Goal: Book appointment/travel/reservation

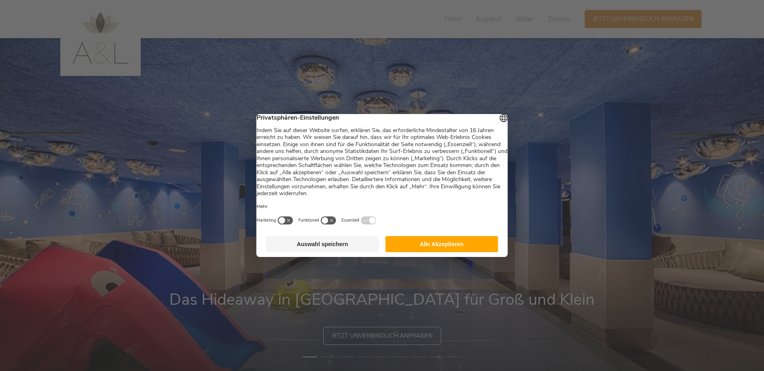
click at [328, 249] on button "Auswahl speichern" at bounding box center [322, 244] width 113 height 16
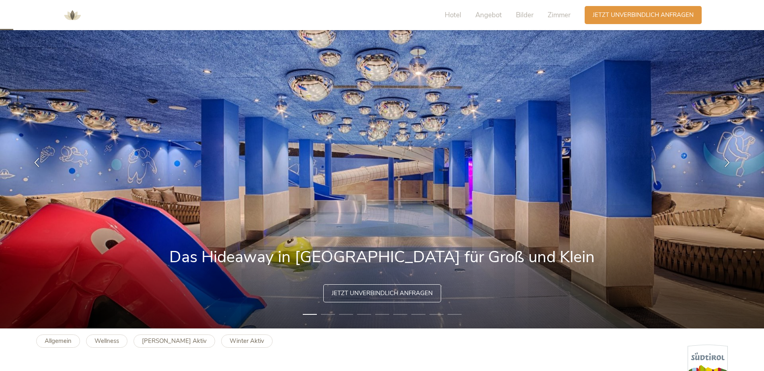
scroll to position [40, 0]
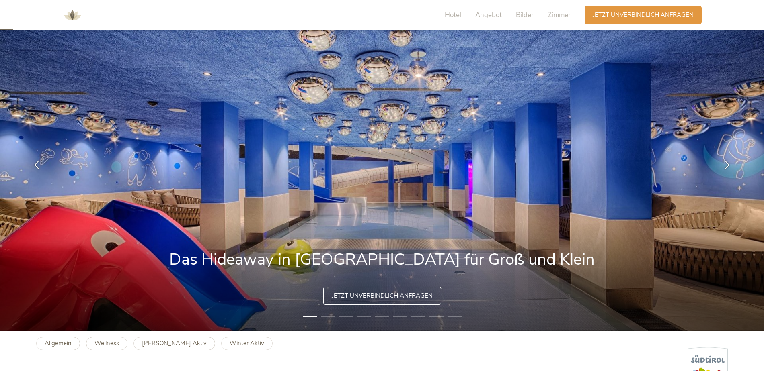
click at [326, 317] on li "2" at bounding box center [328, 317] width 14 height 8
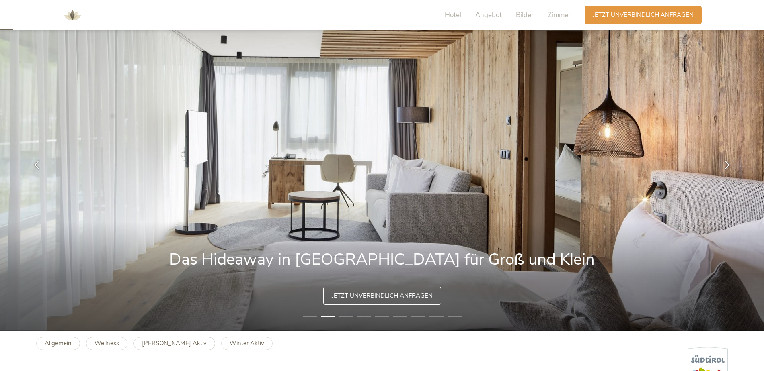
click at [348, 316] on li "3" at bounding box center [346, 317] width 14 height 8
click at [367, 316] on li "4" at bounding box center [364, 317] width 14 height 8
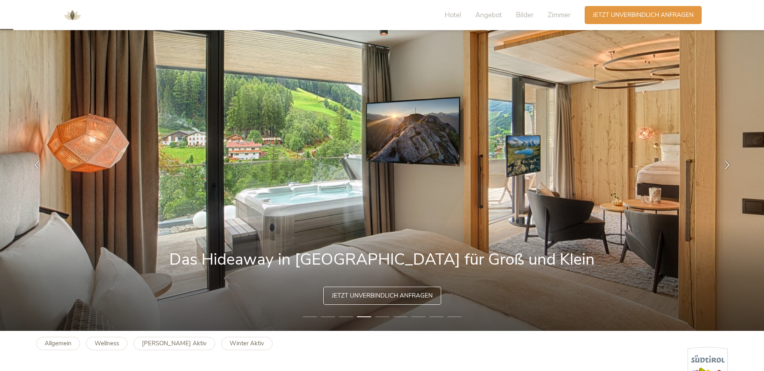
click at [384, 316] on li "5" at bounding box center [382, 317] width 14 height 8
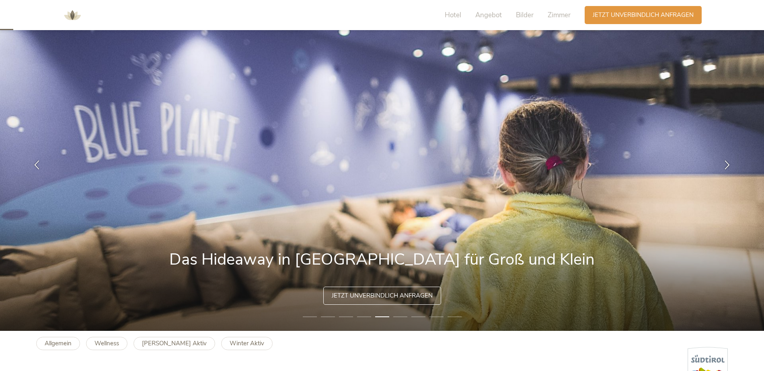
click at [400, 316] on li "6" at bounding box center [400, 317] width 14 height 8
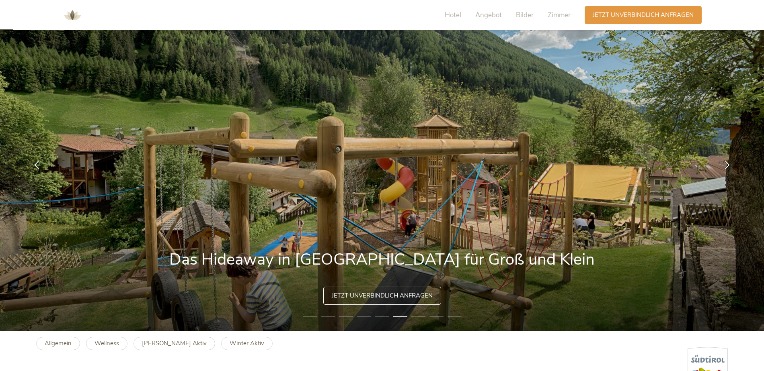
click at [423, 318] on li "7" at bounding box center [418, 317] width 14 height 8
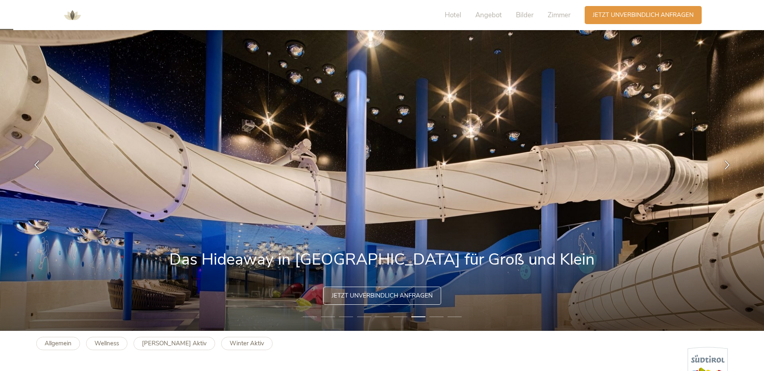
click at [436, 315] on li "8" at bounding box center [436, 317] width 14 height 8
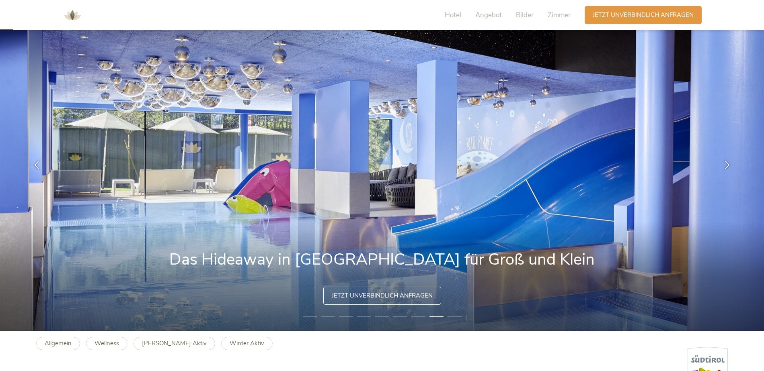
click at [455, 313] on img at bounding box center [382, 164] width 764 height 333
click at [456, 316] on li "9" at bounding box center [454, 317] width 14 height 8
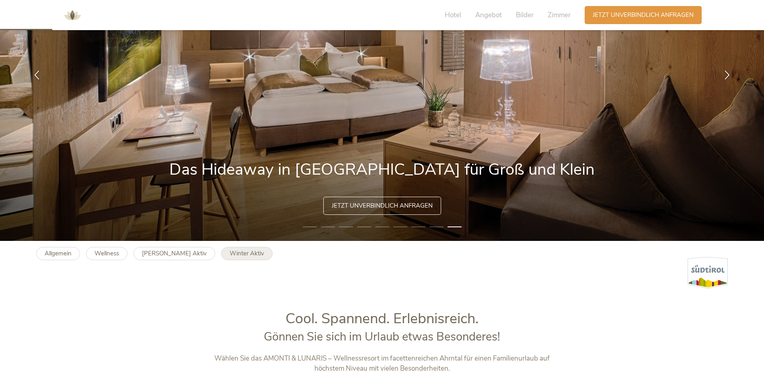
scroll to position [161, 0]
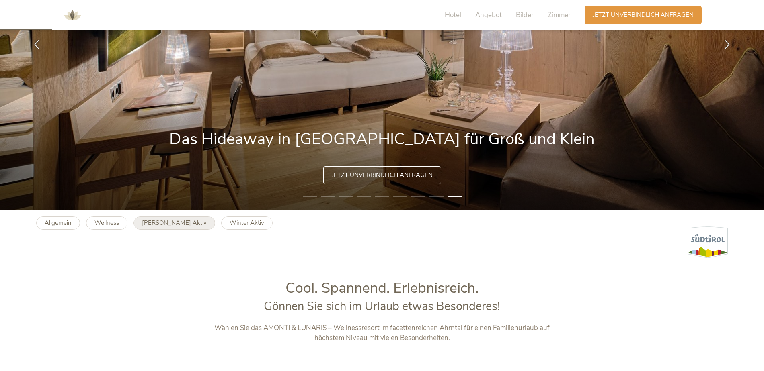
click at [173, 225] on b "[PERSON_NAME] Aktiv" at bounding box center [174, 223] width 65 height 8
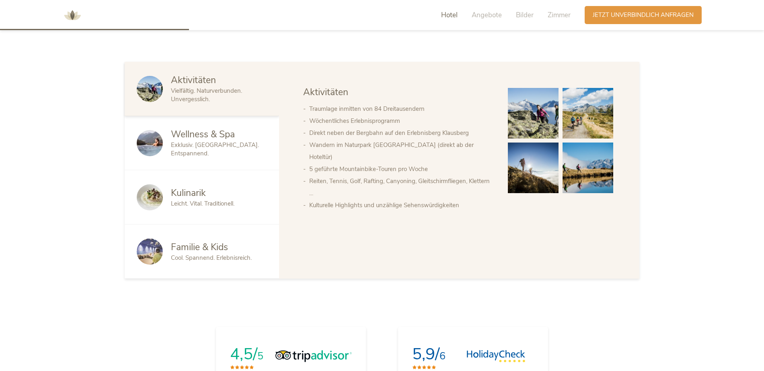
scroll to position [482, 0]
click at [222, 255] on span "Cool. Spannend. Erlebnisreich." at bounding box center [211, 258] width 81 height 8
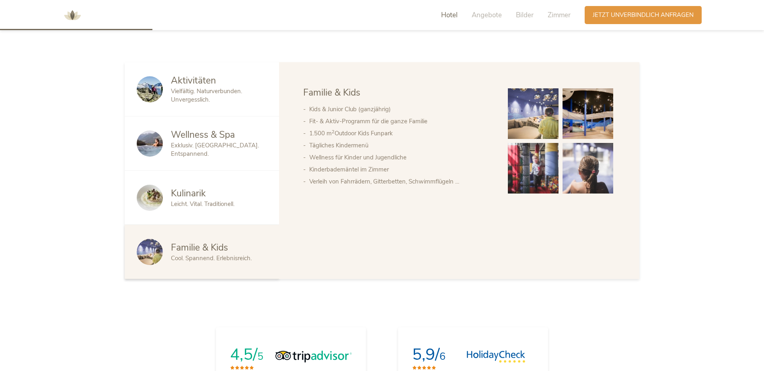
click at [527, 123] on img at bounding box center [533, 113] width 51 height 51
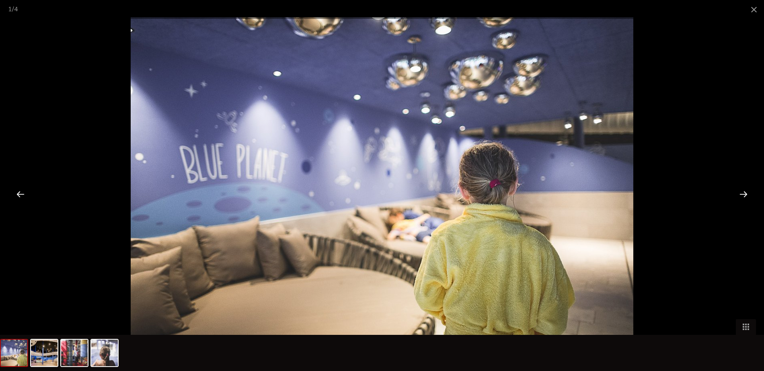
click at [741, 195] on div at bounding box center [743, 194] width 25 height 25
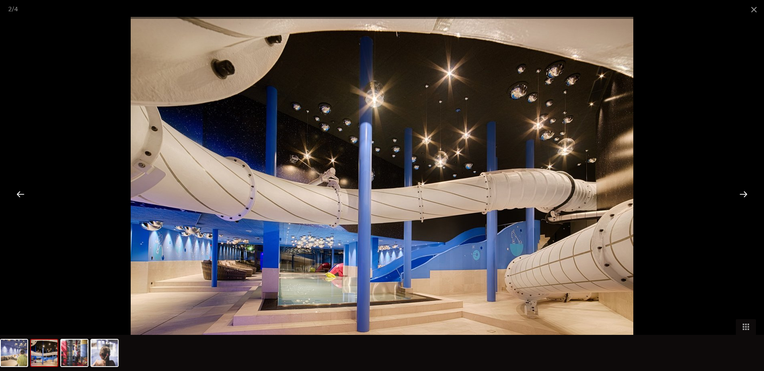
click at [741, 195] on div at bounding box center [743, 194] width 25 height 25
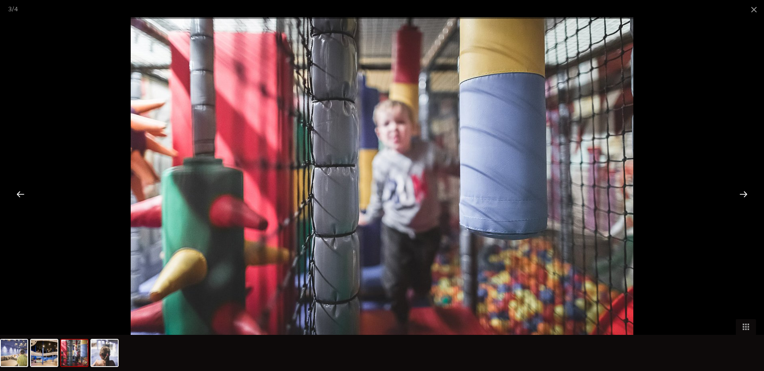
click at [741, 195] on div at bounding box center [743, 194] width 25 height 25
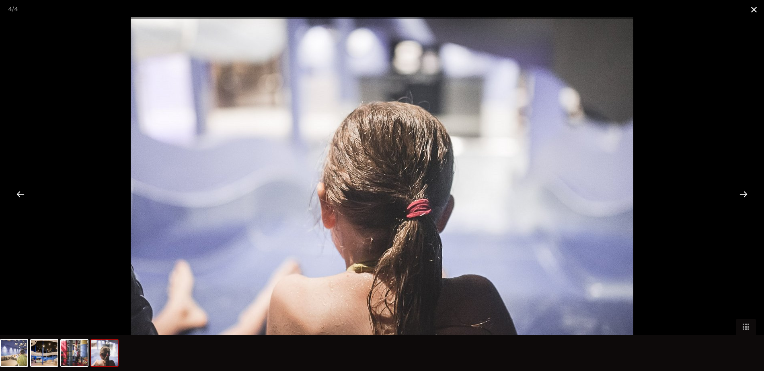
click at [759, 10] on span at bounding box center [754, 9] width 20 height 19
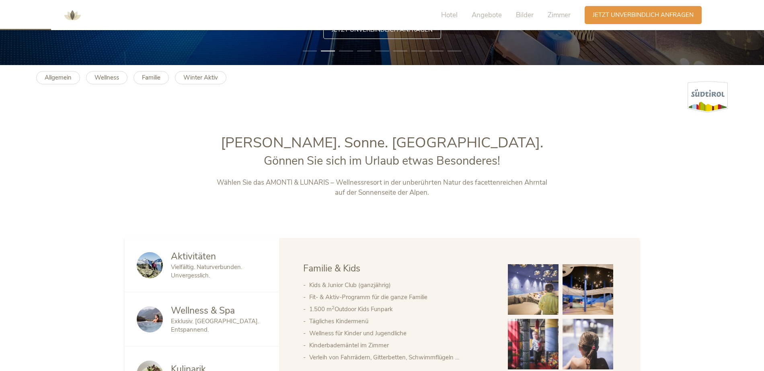
scroll to position [161, 0]
